Goal: Task Accomplishment & Management: Manage account settings

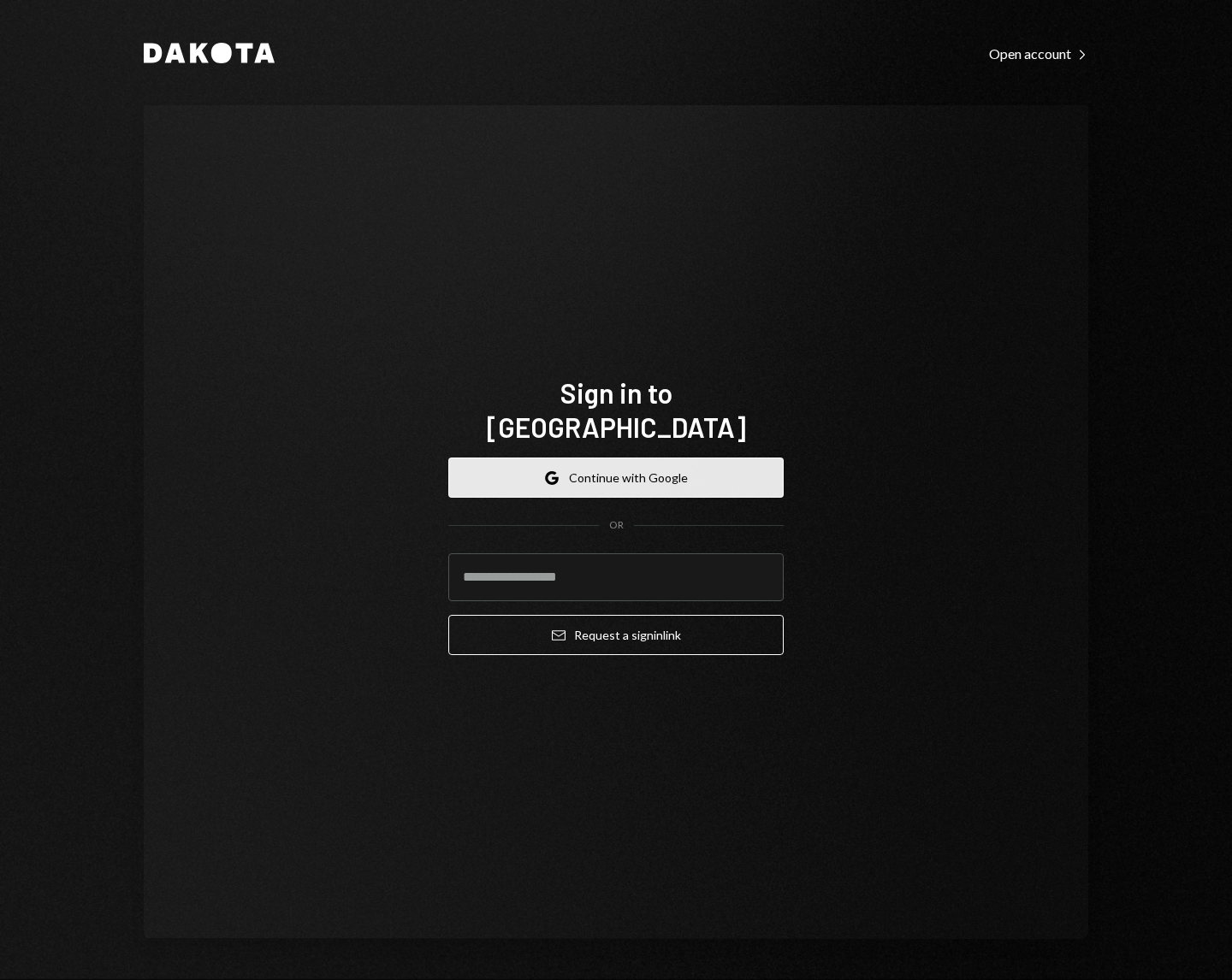
click at [569, 463] on button "Google Continue with Google" at bounding box center [616, 477] width 336 height 41
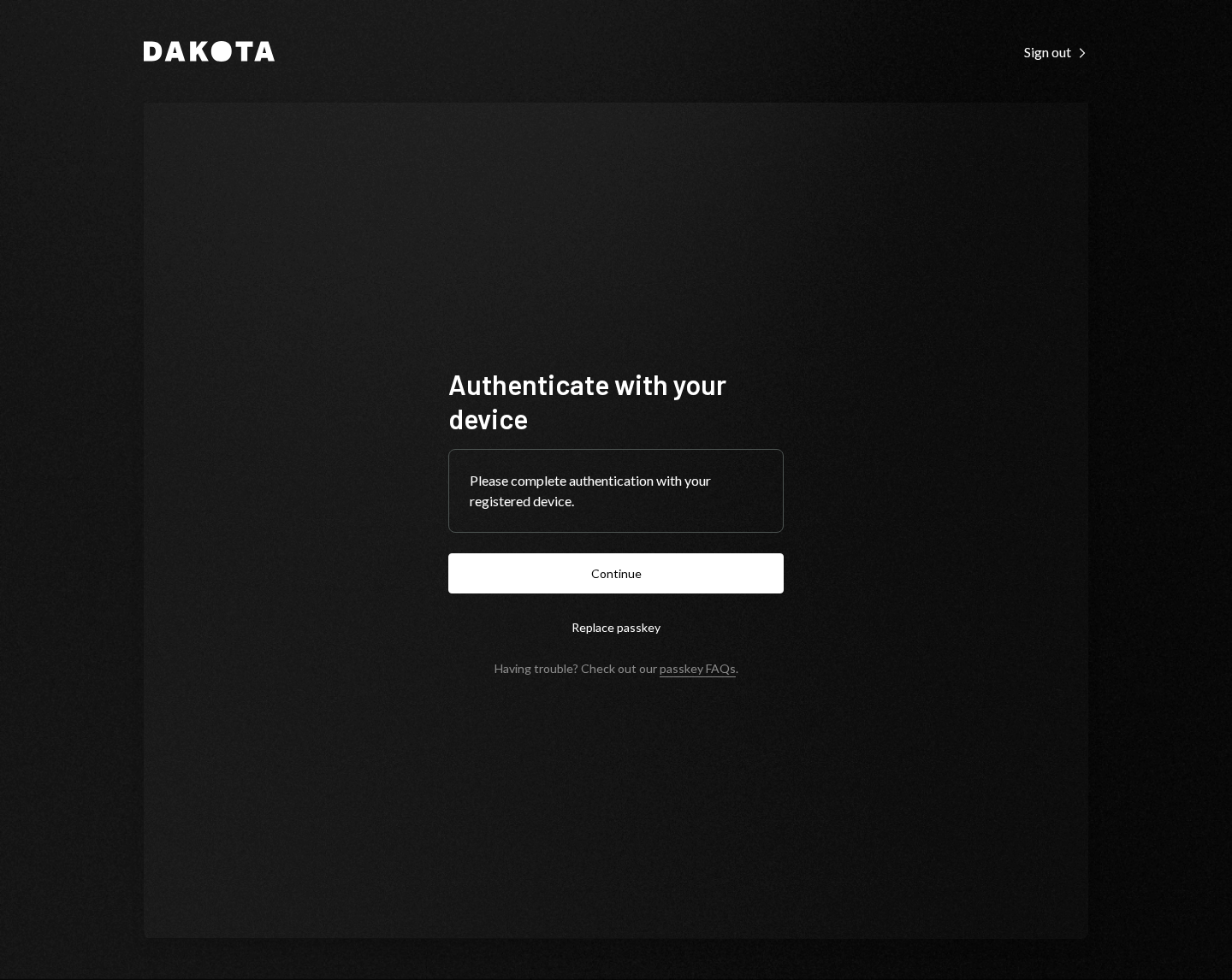
click at [448, 554] on button "Continue" at bounding box center [616, 574] width 336 height 41
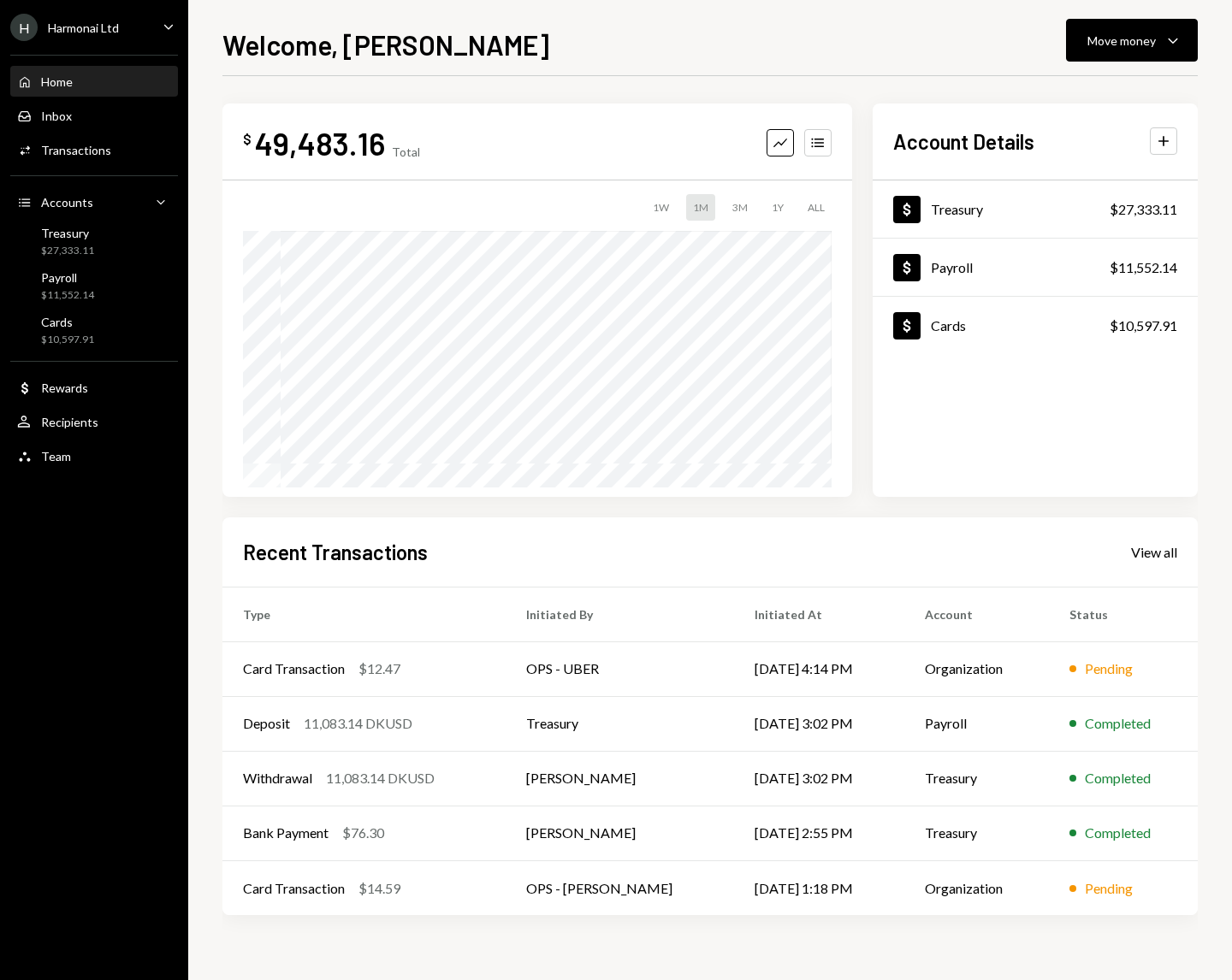
click at [57, 77] on div "Home" at bounding box center [56, 81] width 31 height 14
click at [76, 248] on div "$27,333.11" at bounding box center [67, 250] width 53 height 14
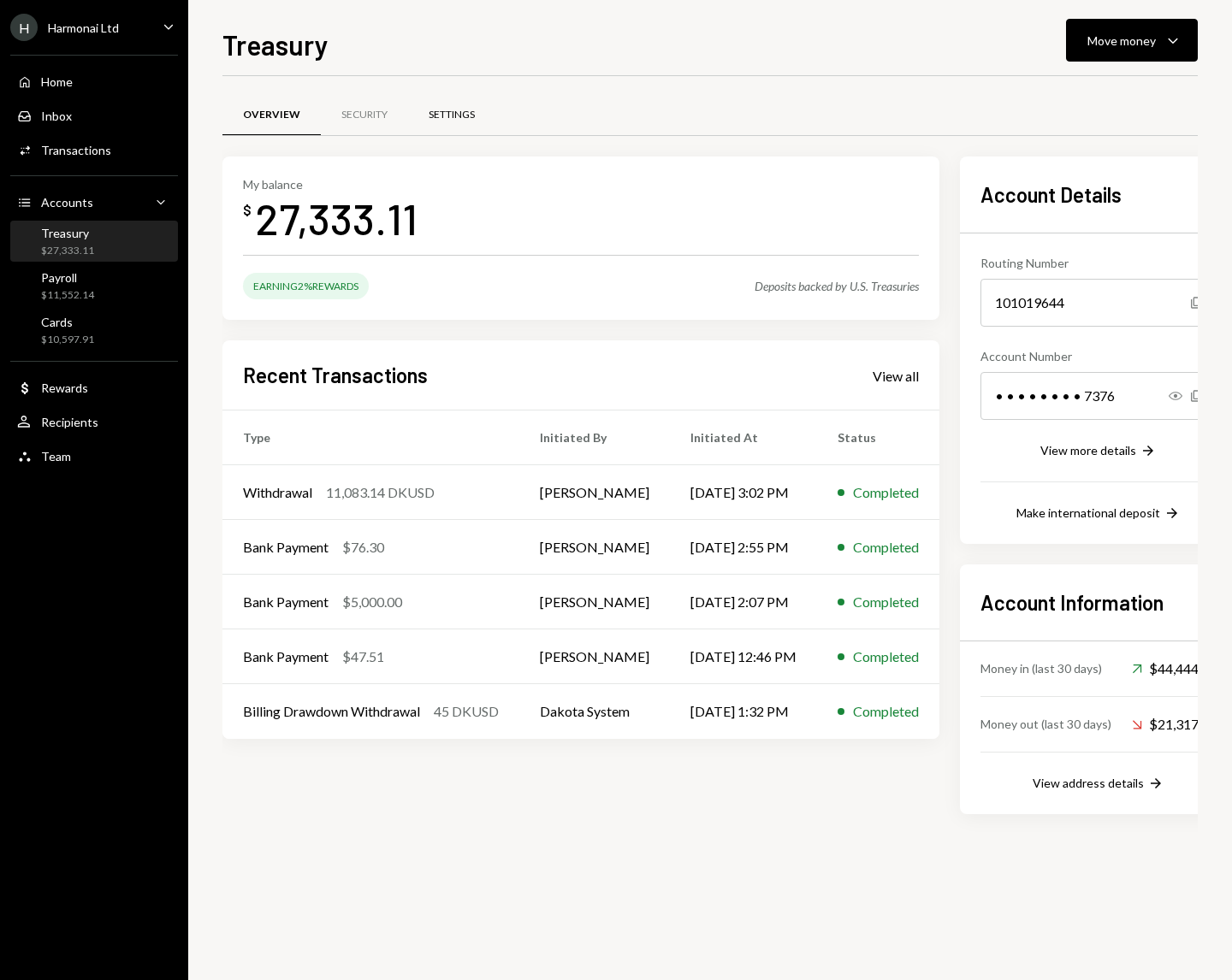
click at [460, 119] on div "Settings" at bounding box center [451, 114] width 46 height 14
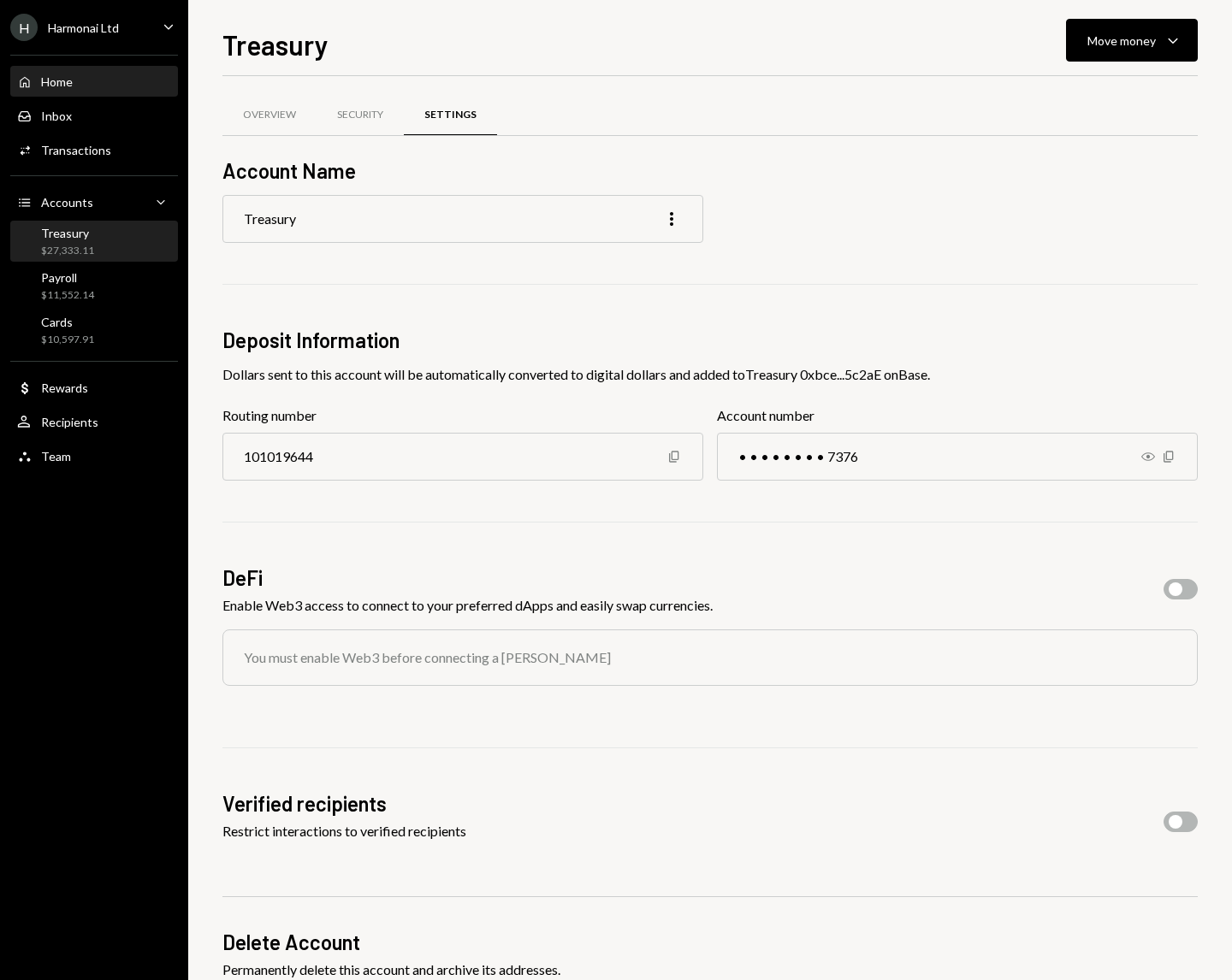
click at [66, 84] on div "Home" at bounding box center [56, 81] width 31 height 14
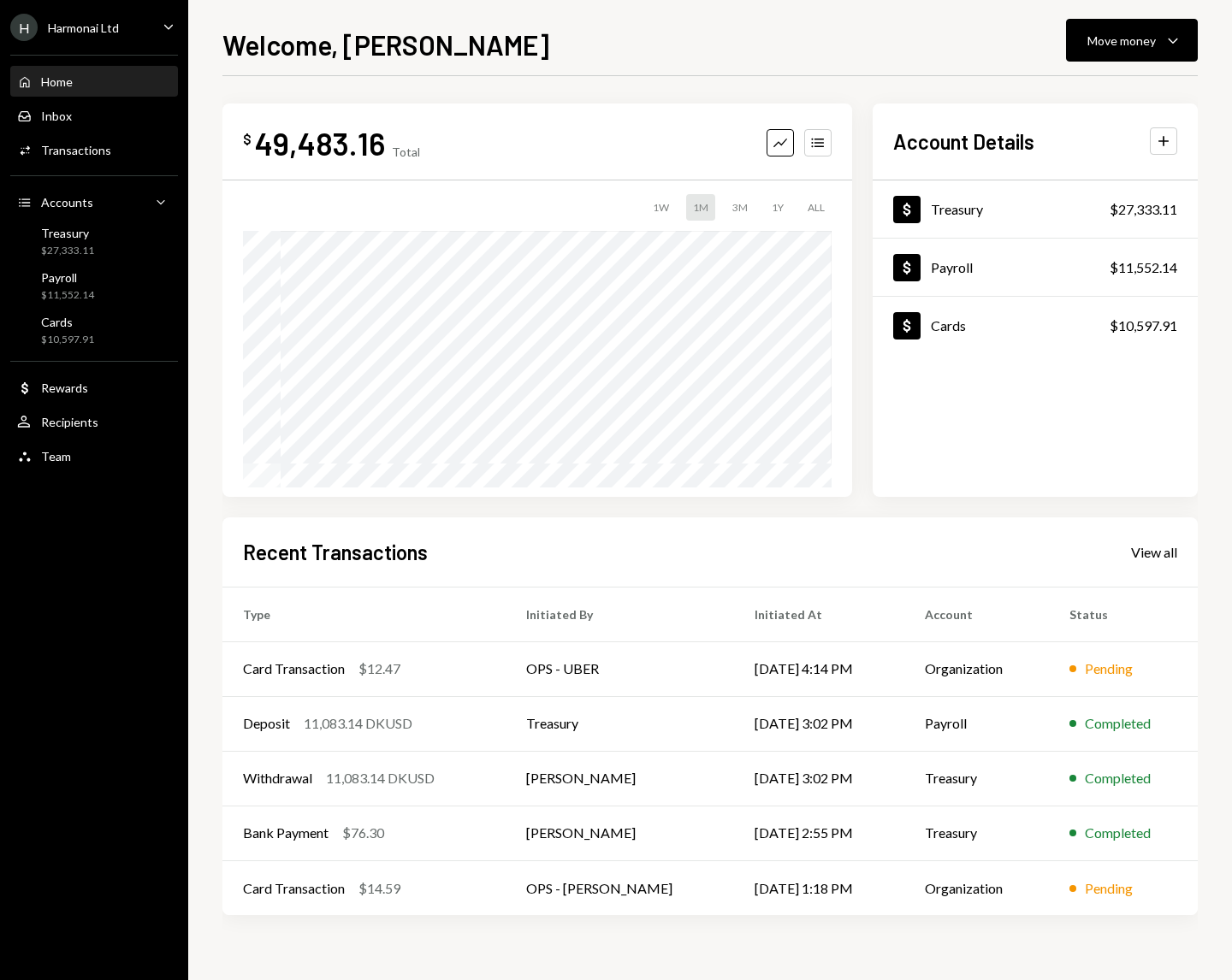
click at [83, 79] on div "Home Home" at bounding box center [94, 82] width 154 height 15
click at [90, 246] on div "$27,333.11" at bounding box center [67, 250] width 53 height 14
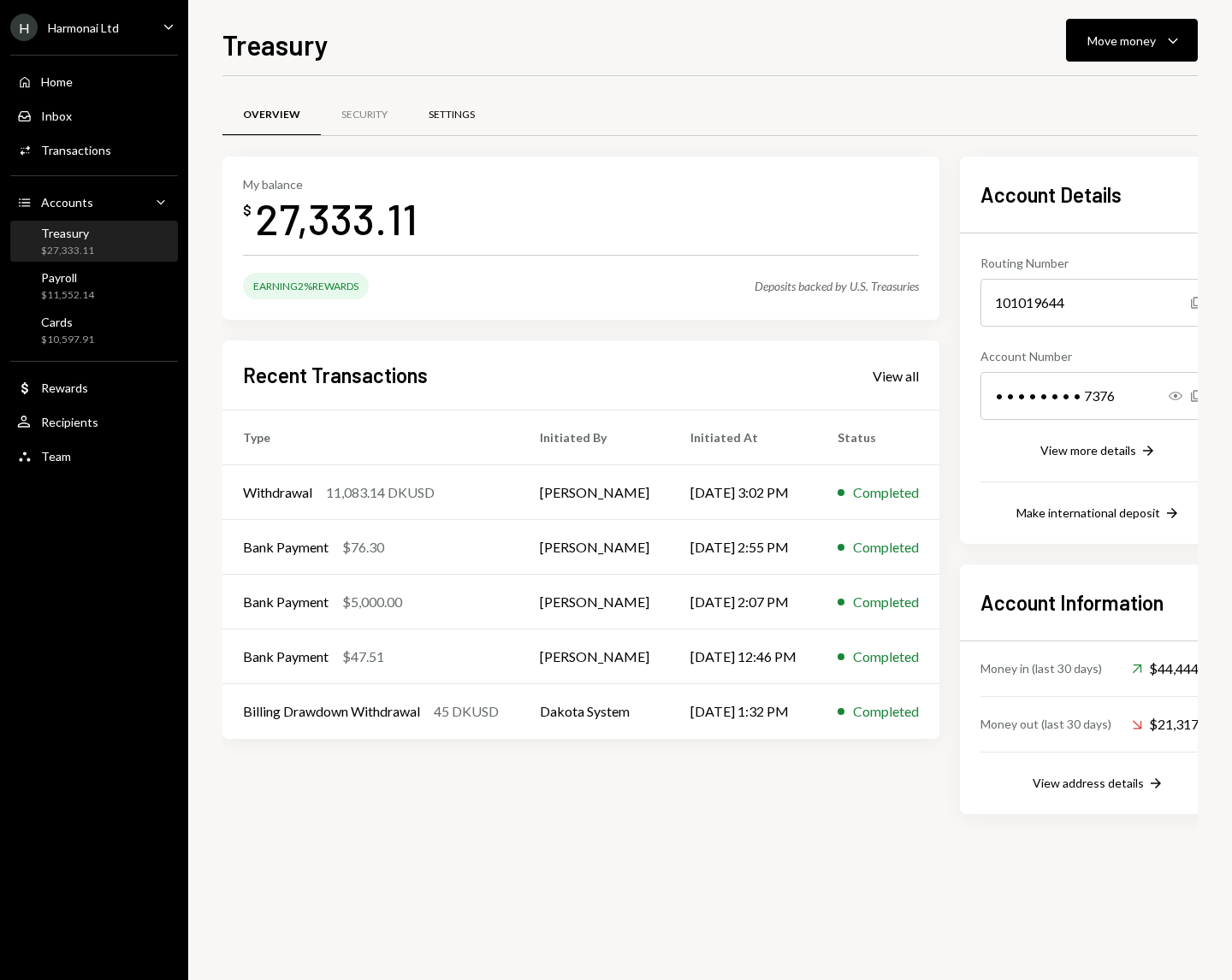
click at [471, 120] on div "Settings" at bounding box center [451, 114] width 46 height 14
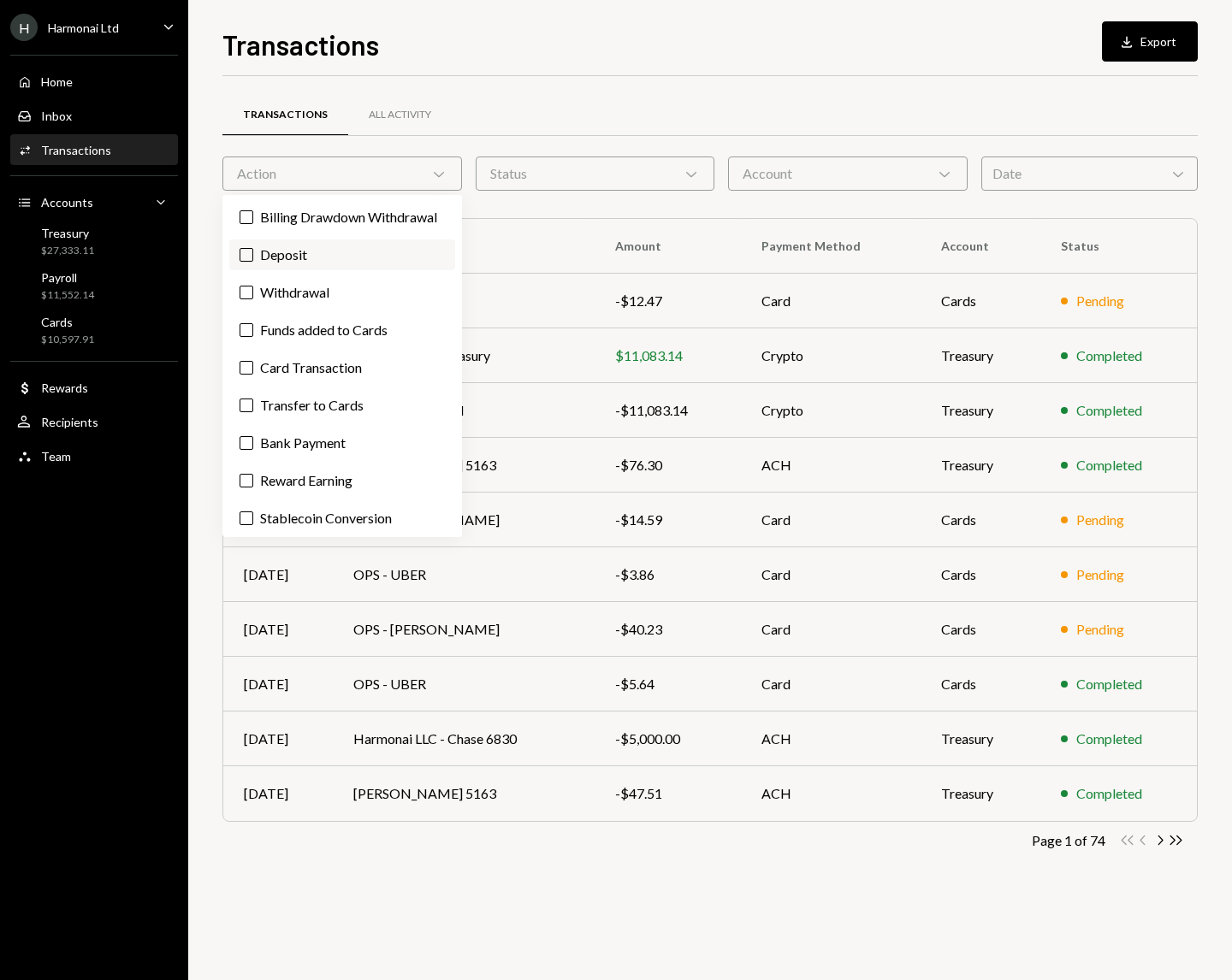
click at [245, 262] on button "Deposit" at bounding box center [246, 254] width 13 height 13
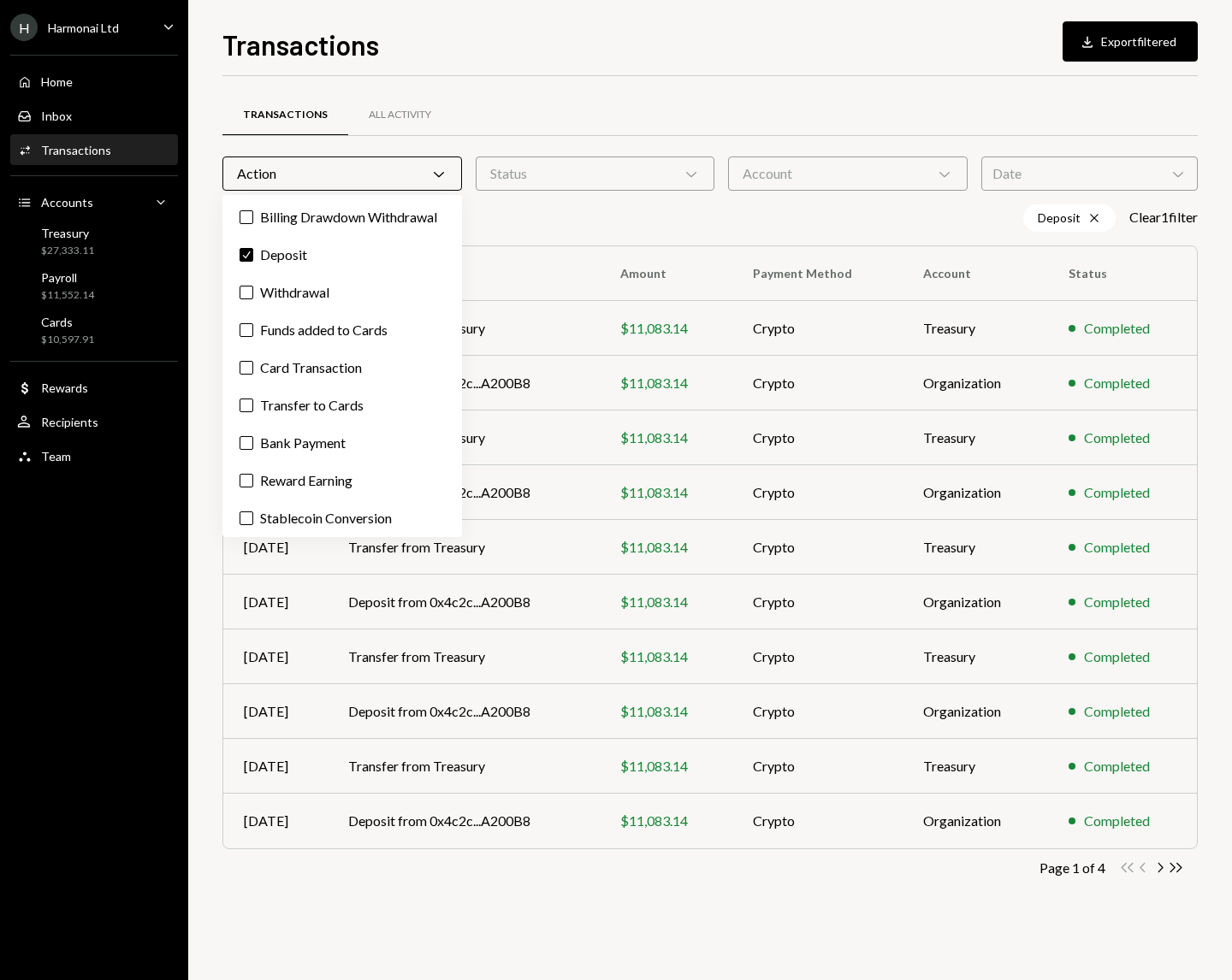
click at [573, 66] on div "Transactions Download Export filtered Transactions All Activity Action Chevron …" at bounding box center [710, 502] width 976 height 956
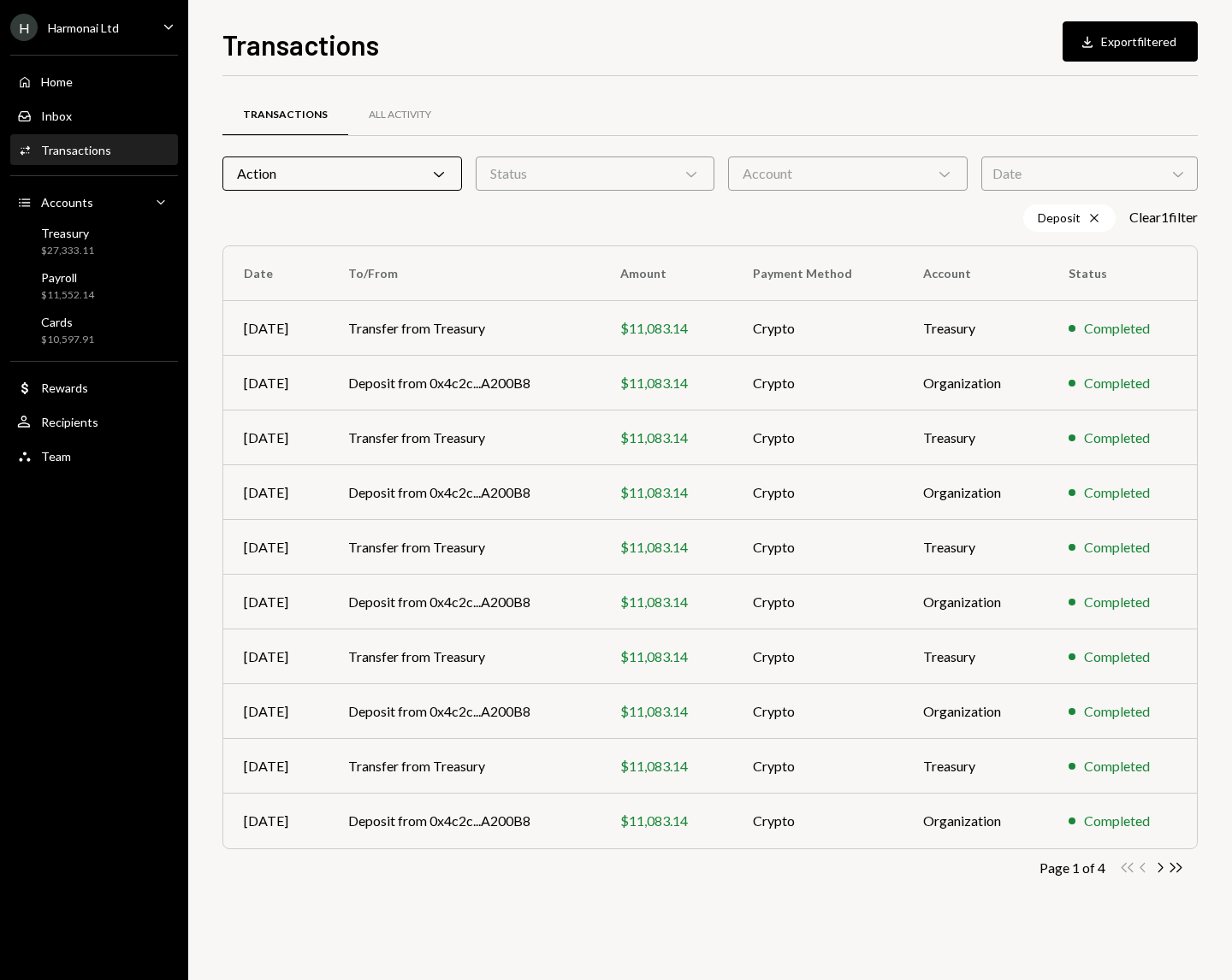
click at [442, 166] on icon "Chevron Down" at bounding box center [439, 174] width 17 height 17
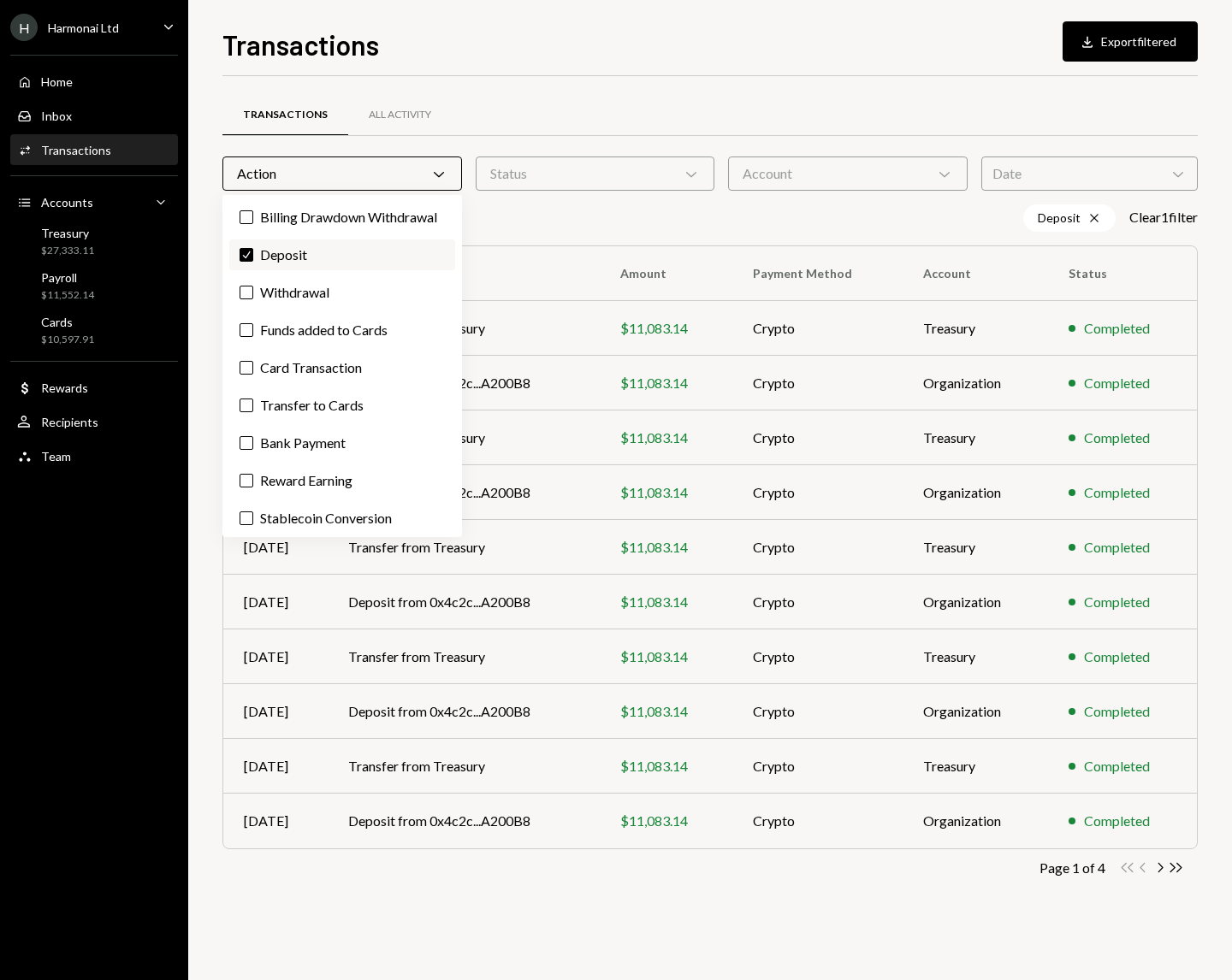
click at [252, 262] on button "Check" at bounding box center [246, 254] width 13 height 13
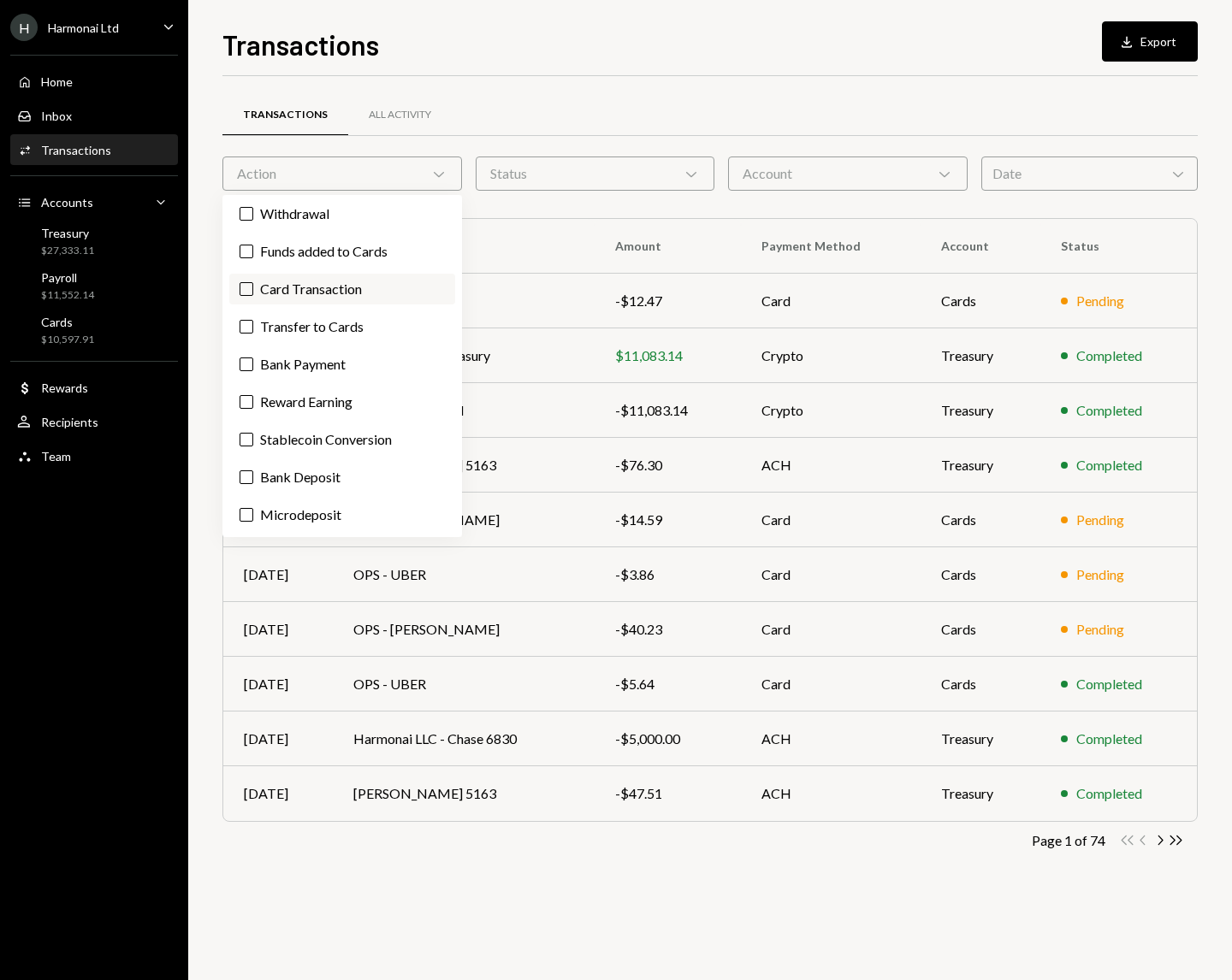
scroll to position [99, 0]
click at [248, 474] on button "Bank Deposit" at bounding box center [246, 477] width 13 height 13
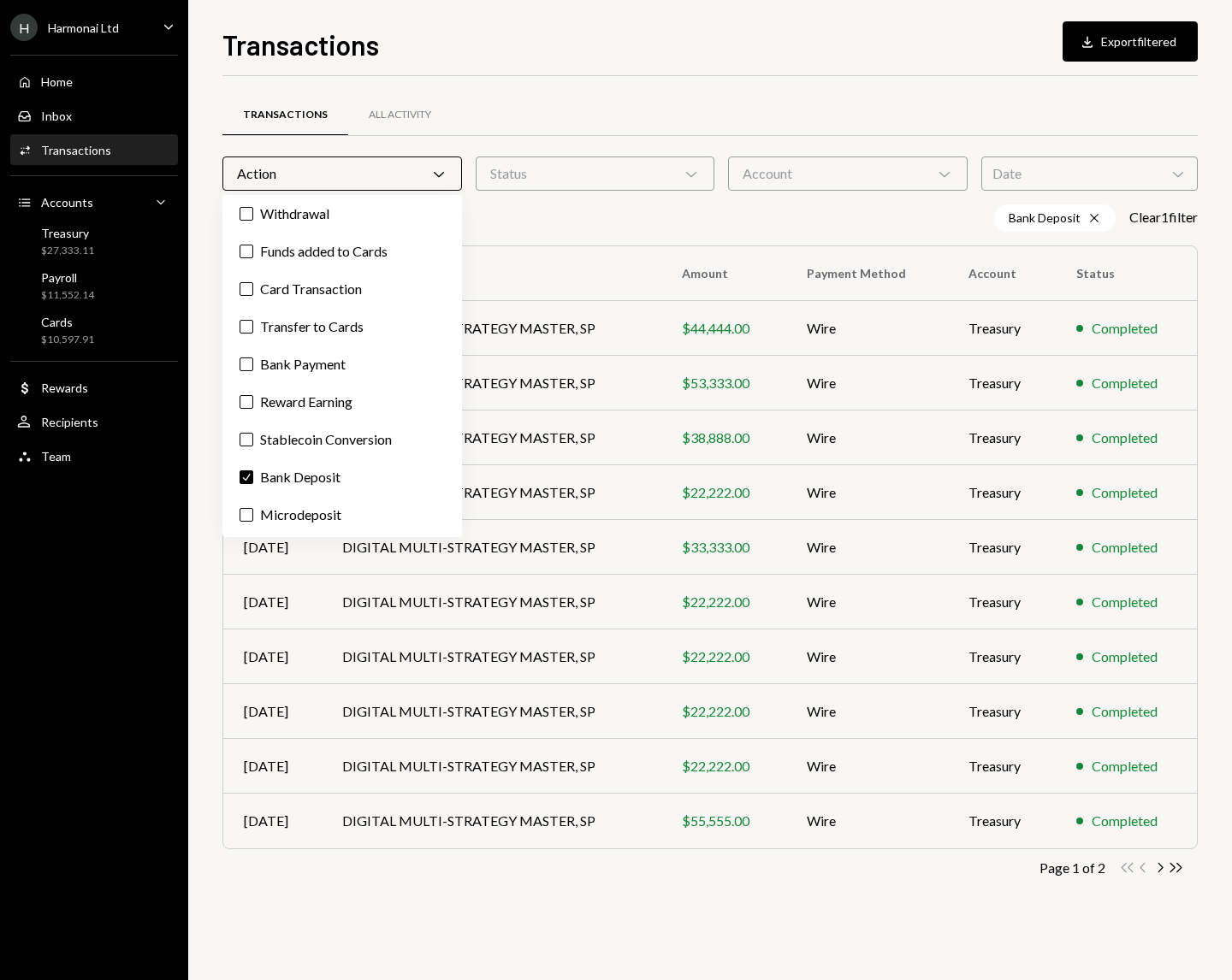
click at [585, 67] on div "Transactions Download Export filtered Transactions All Activity Action Chevron …" at bounding box center [710, 502] width 976 height 956
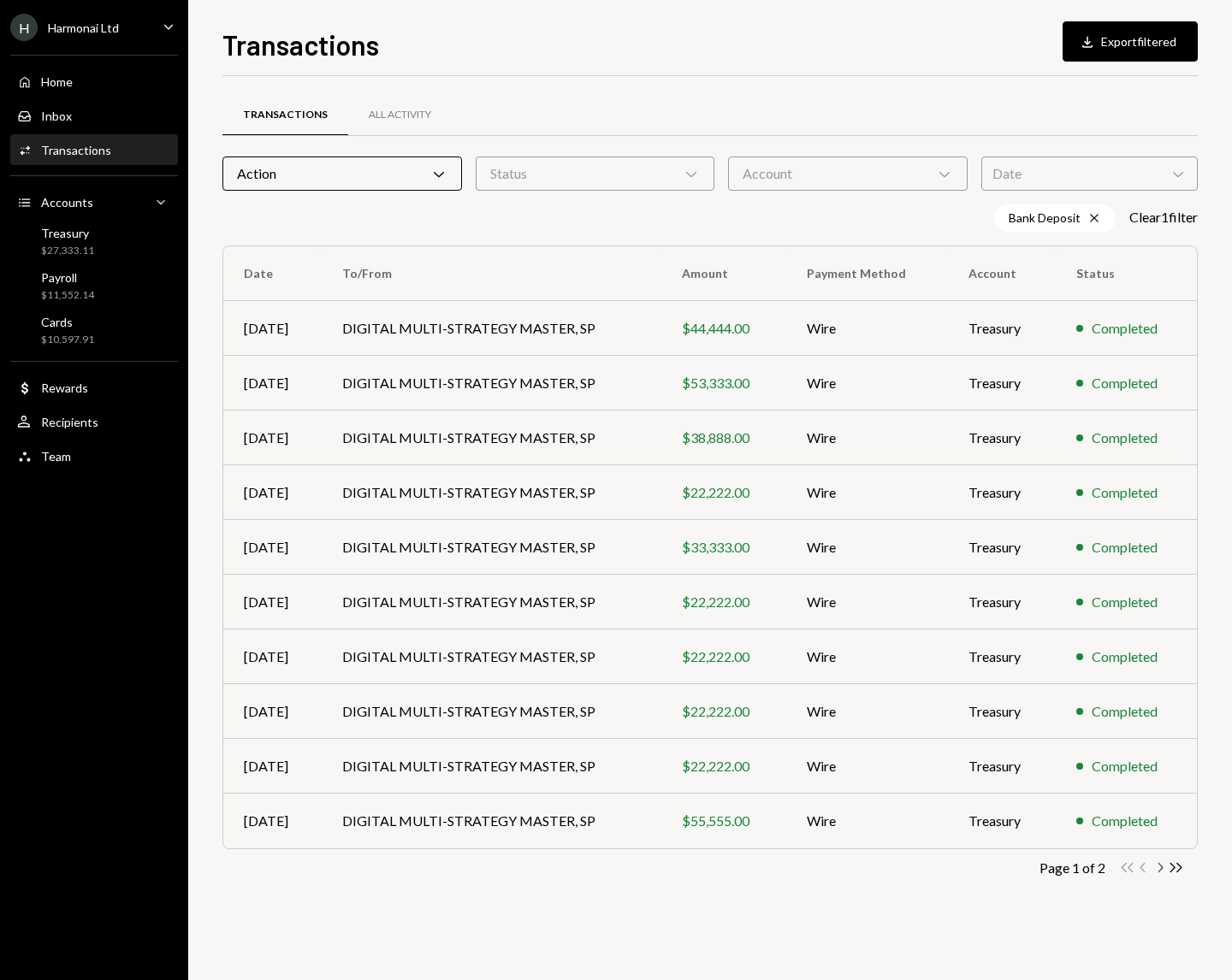
click at [1160, 868] on icon "Chevron Right" at bounding box center [1159, 868] width 16 height 16
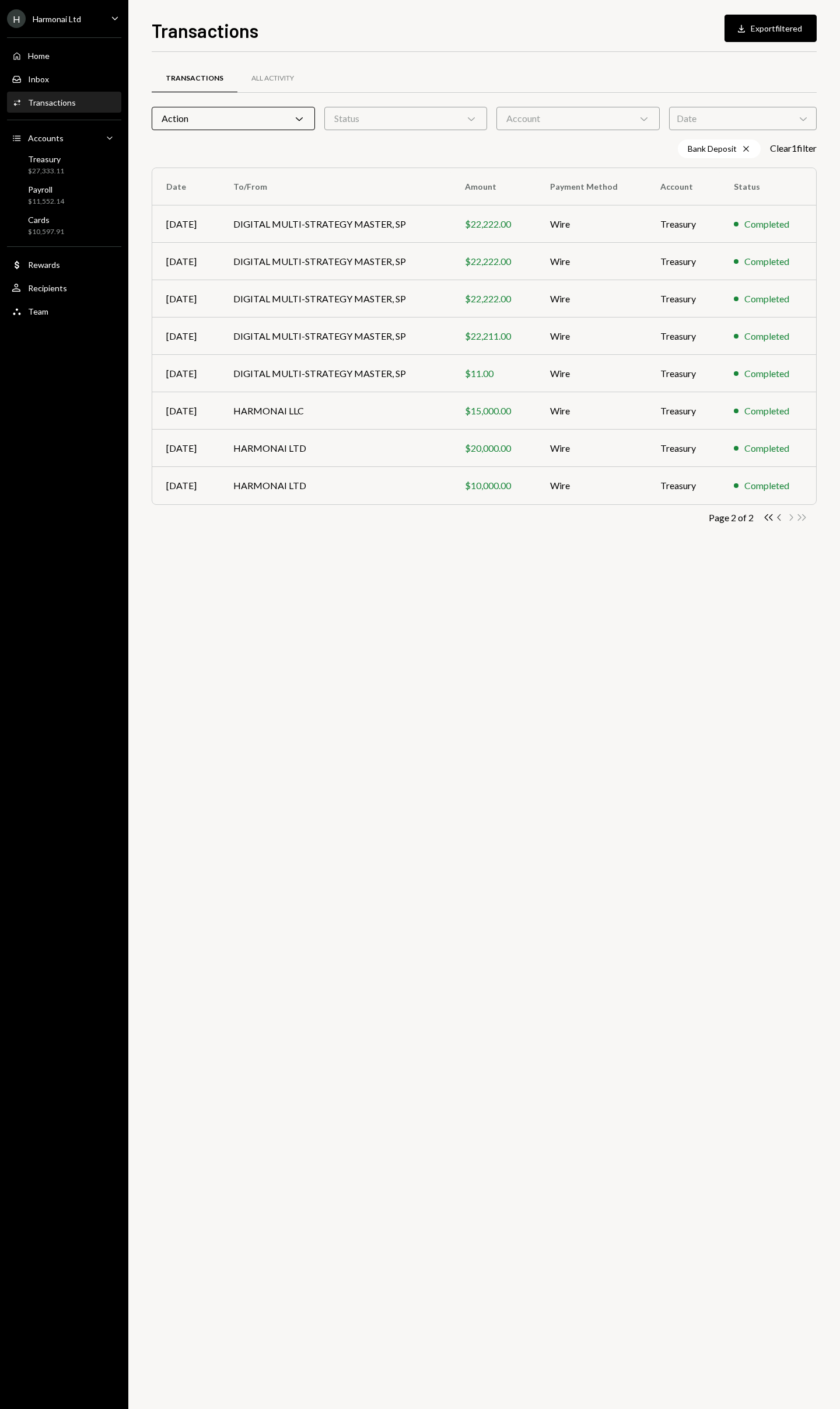
click at [778, 518] on icon "button" at bounding box center [779, 517] width 3 height 6
